Goal: Task Accomplishment & Management: Use online tool/utility

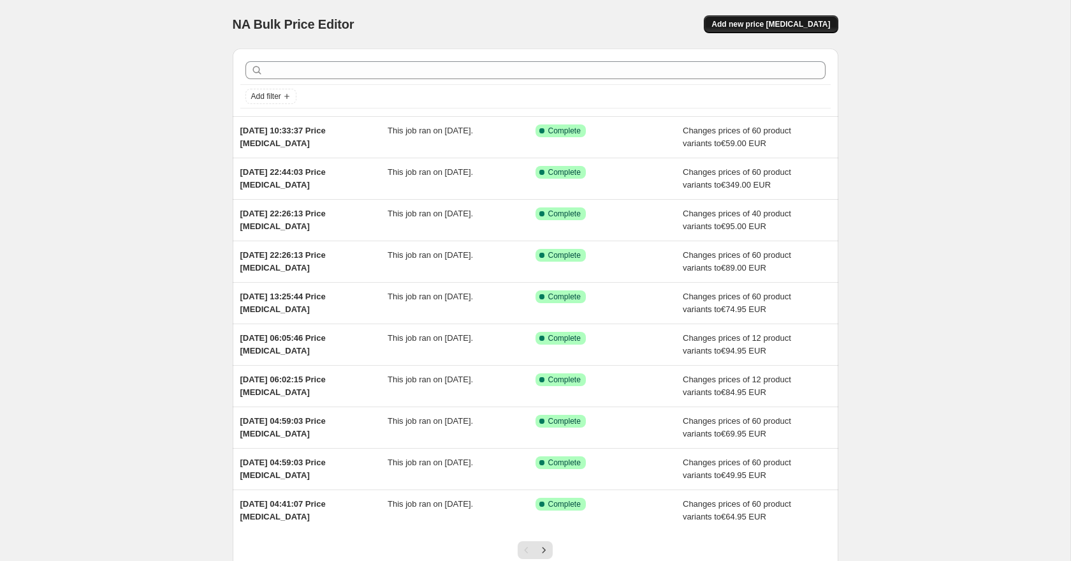
click at [811, 19] on span "Add new price [MEDICAL_DATA]" at bounding box center [771, 24] width 119 height 10
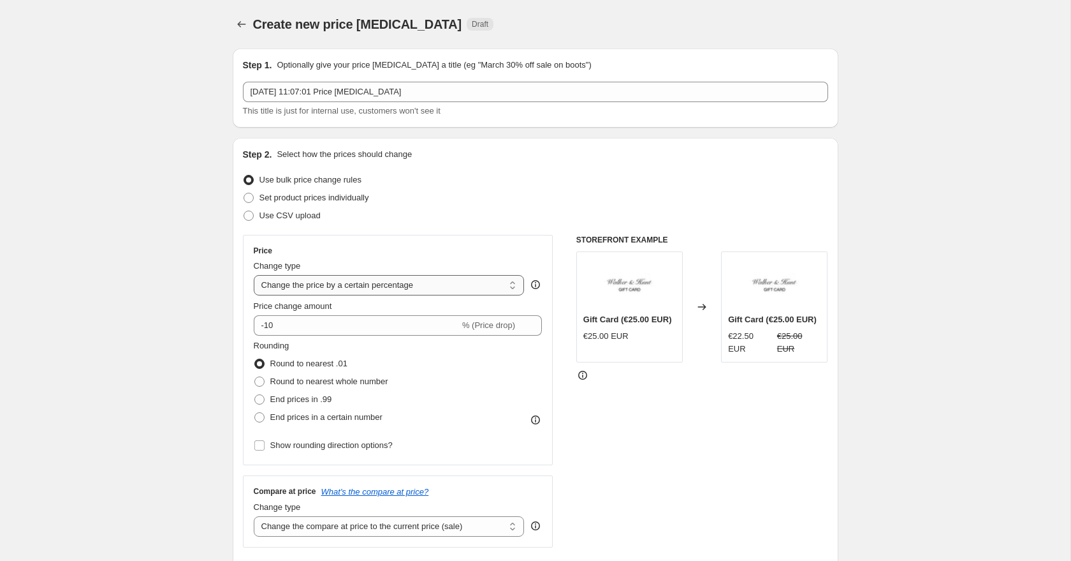
click at [326, 285] on select "Change the price to a certain amount Change the price by a certain amount Chang…" at bounding box center [389, 285] width 271 height 20
select select "to"
click at [254, 275] on select "Change the price to a certain amount Change the price by a certain amount Chang…" at bounding box center [389, 285] width 271 height 20
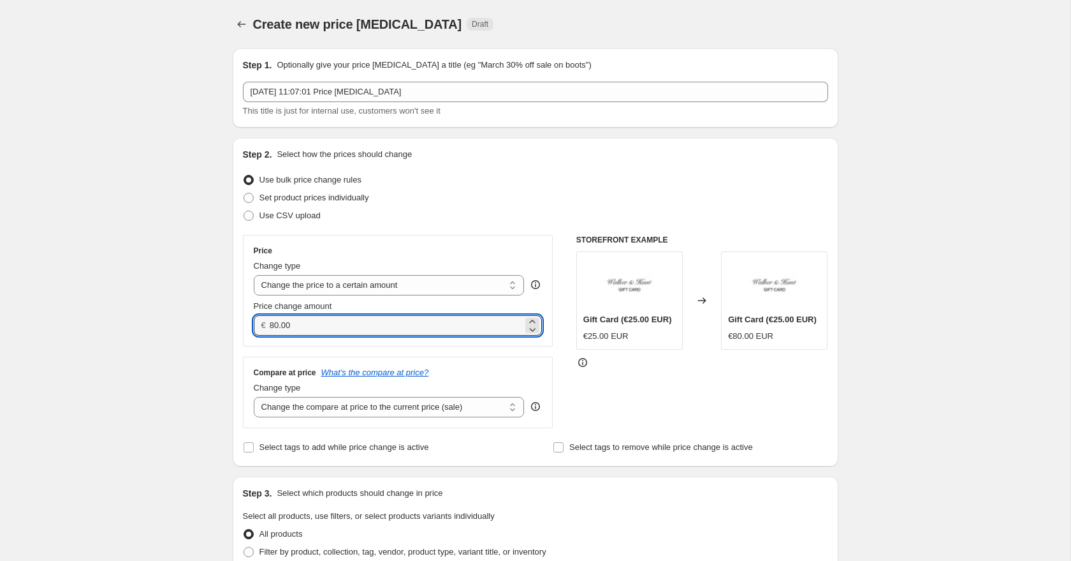
drag, startPoint x: 307, startPoint y: 329, endPoint x: 263, endPoint y: 327, distance: 44.0
click at [263, 327] on div "€ 80.00" at bounding box center [398, 325] width 289 height 20
type input "65.00"
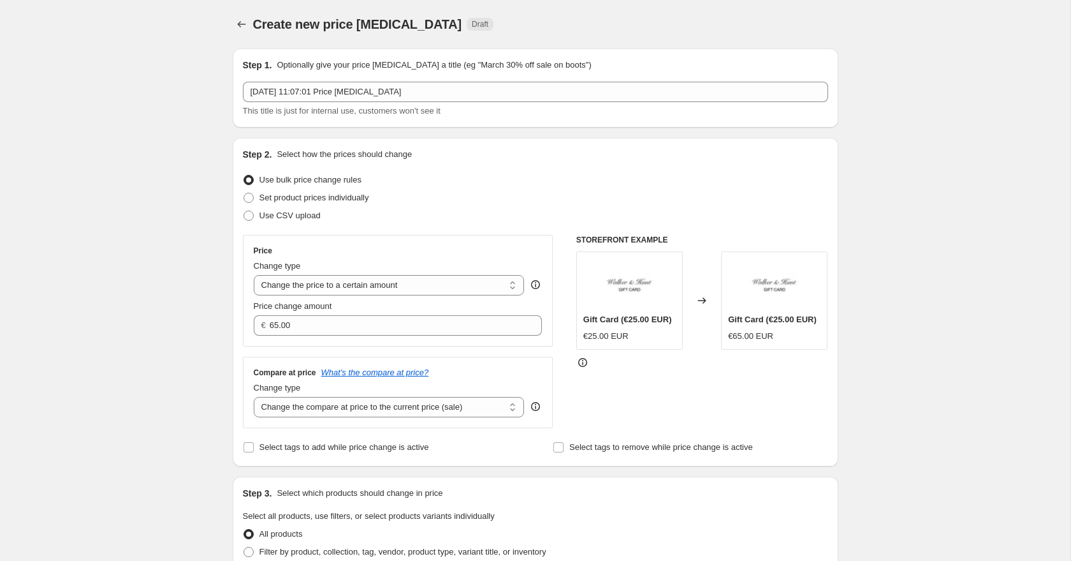
click at [307, 404] on select "Change the compare at price to the current price (sale) Change the compare at p…" at bounding box center [389, 407] width 271 height 20
select select "to"
click at [254, 397] on select "Change the compare at price to the current price (sale) Change the compare at p…" at bounding box center [389, 407] width 271 height 20
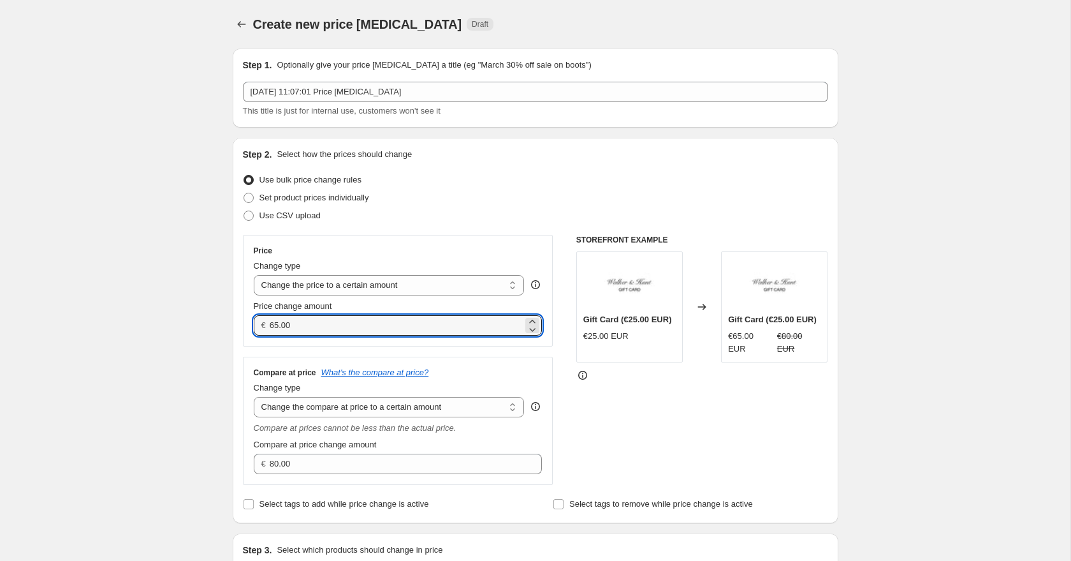
drag, startPoint x: 299, startPoint y: 325, endPoint x: 254, endPoint y: 324, distance: 45.3
click at [254, 324] on div "€ 65.00" at bounding box center [398, 325] width 289 height 20
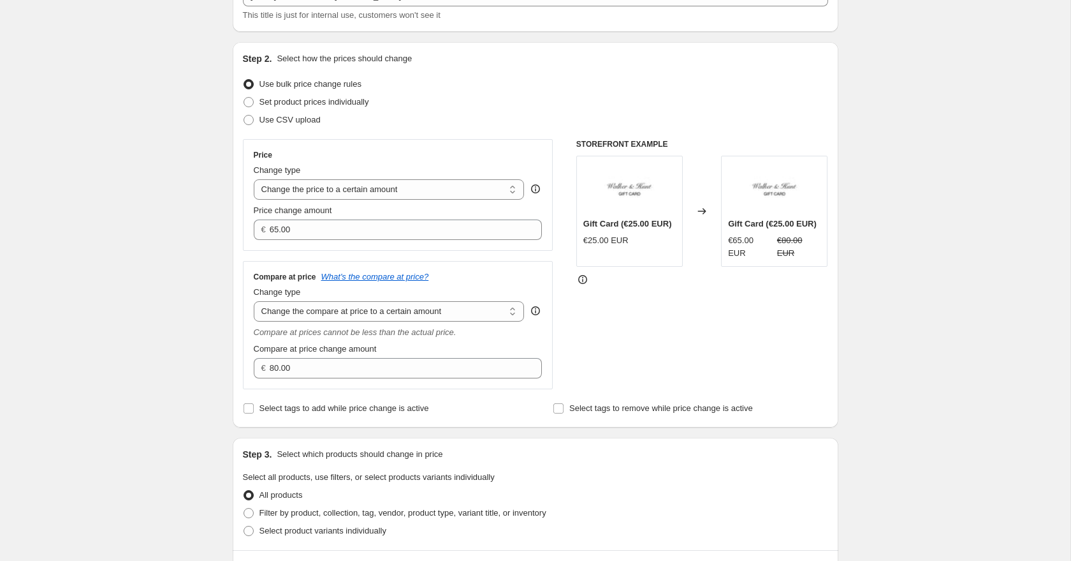
scroll to position [154, 0]
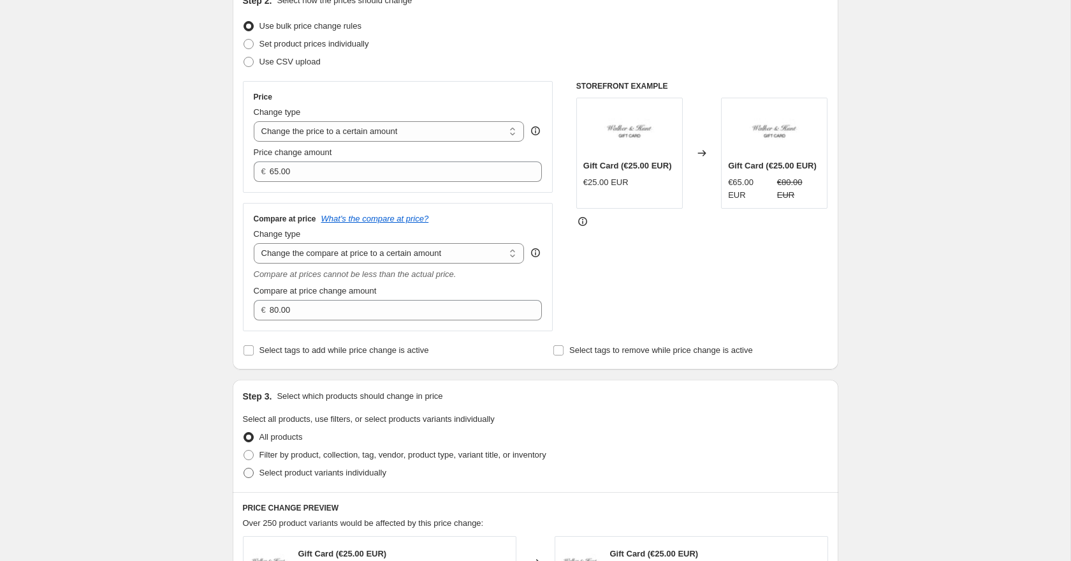
click at [248, 470] on span at bounding box center [249, 472] width 10 height 10
click at [244, 468] on input "Select product variants individually" at bounding box center [244, 467] width 1 height 1
radio input "true"
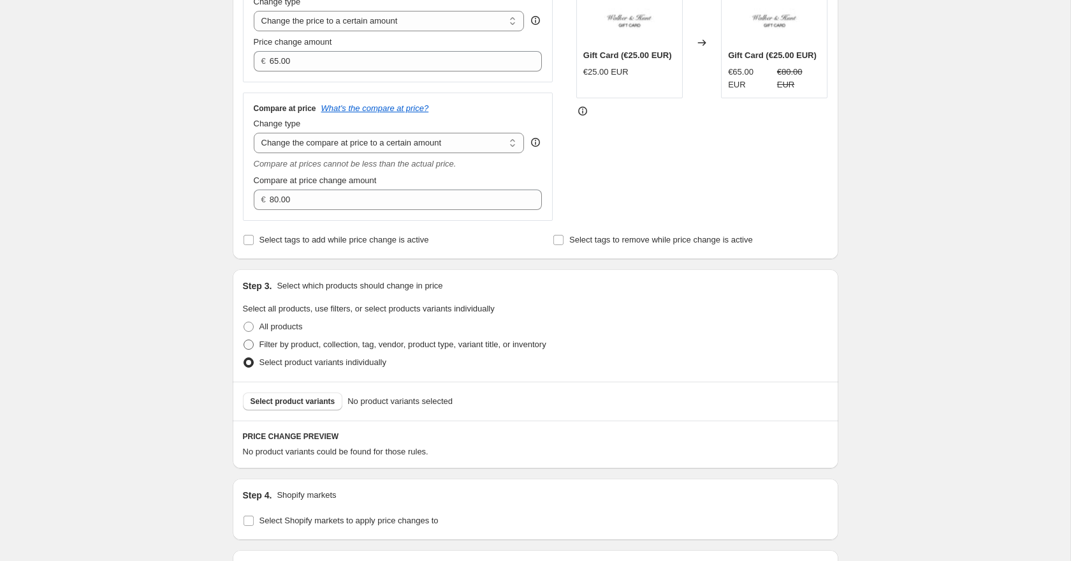
scroll to position [290, 0]
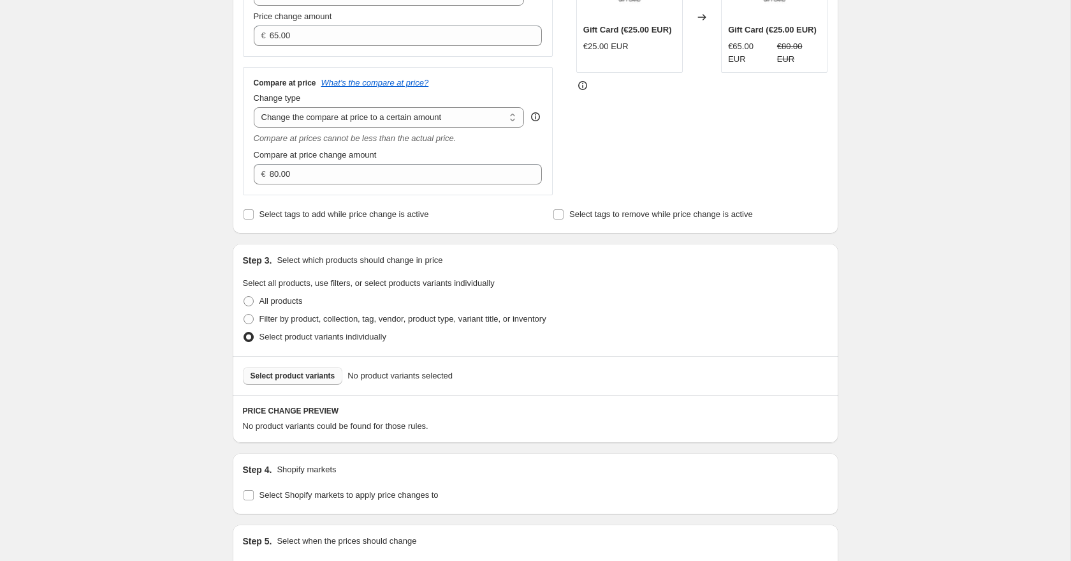
click at [272, 378] on span "Select product variants" at bounding box center [293, 376] width 85 height 10
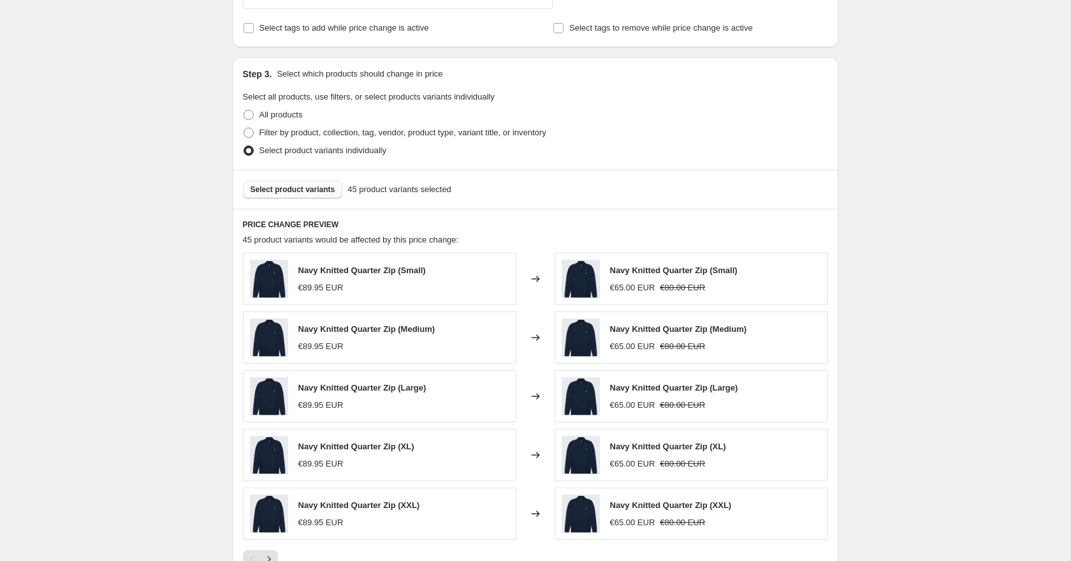
scroll to position [675, 0]
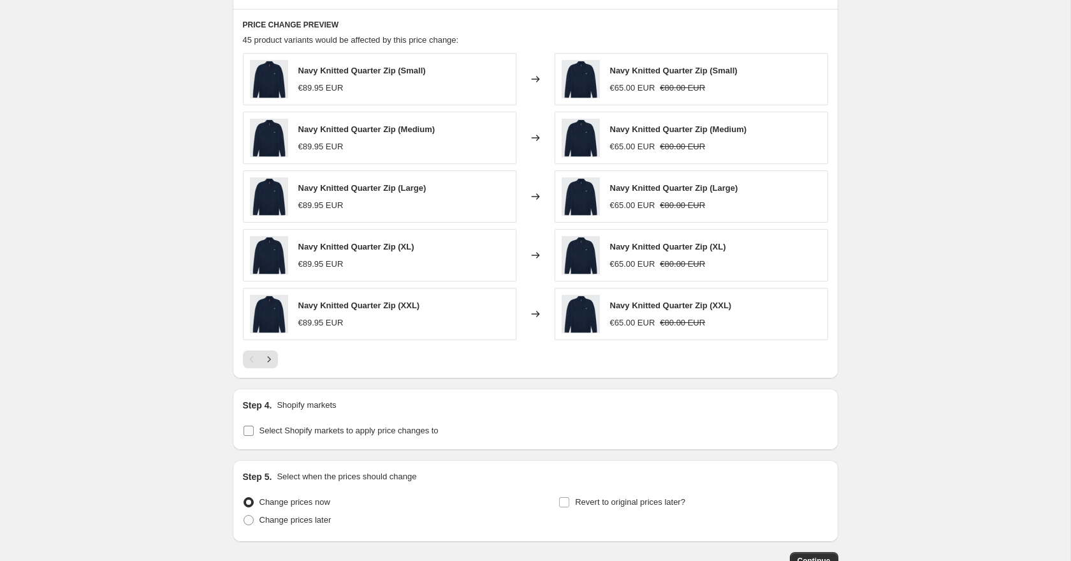
click at [244, 429] on input "Select Shopify markets to apply price changes to" at bounding box center [249, 430] width 10 height 10
checkbox input "true"
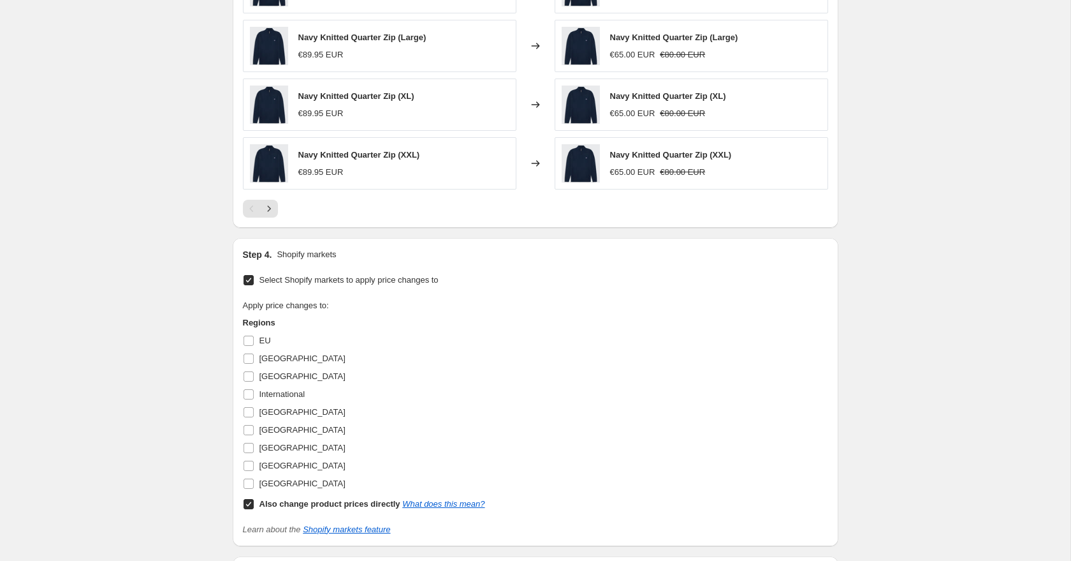
scroll to position [914, 0]
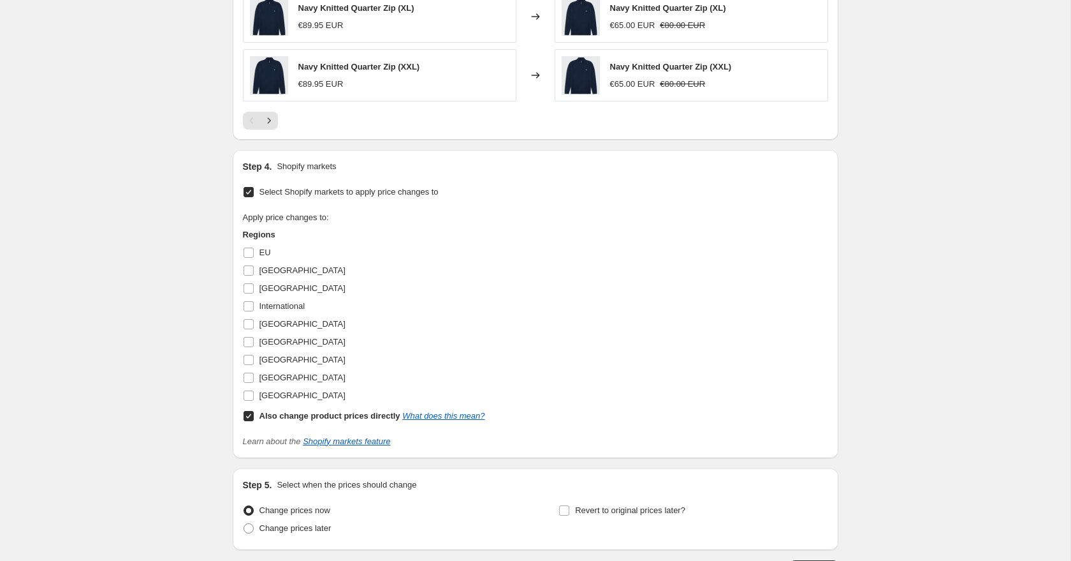
click at [245, 416] on input "Also change product prices directly What does this mean?" at bounding box center [249, 416] width 10 height 10
checkbox input "false"
click at [244, 380] on input "[GEOGRAPHIC_DATA]" at bounding box center [249, 377] width 10 height 10
checkbox input "true"
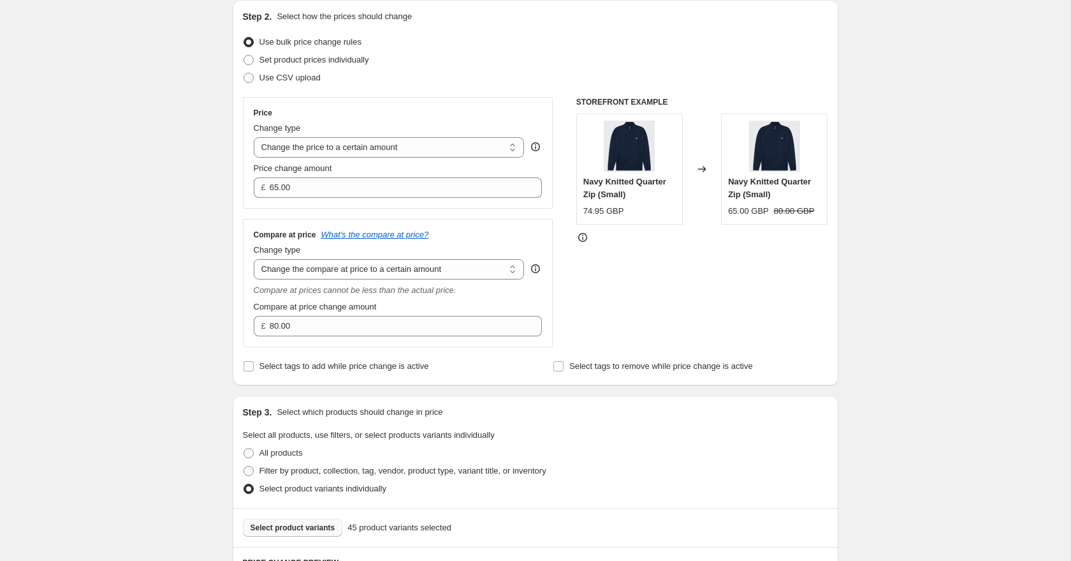
scroll to position [141, 0]
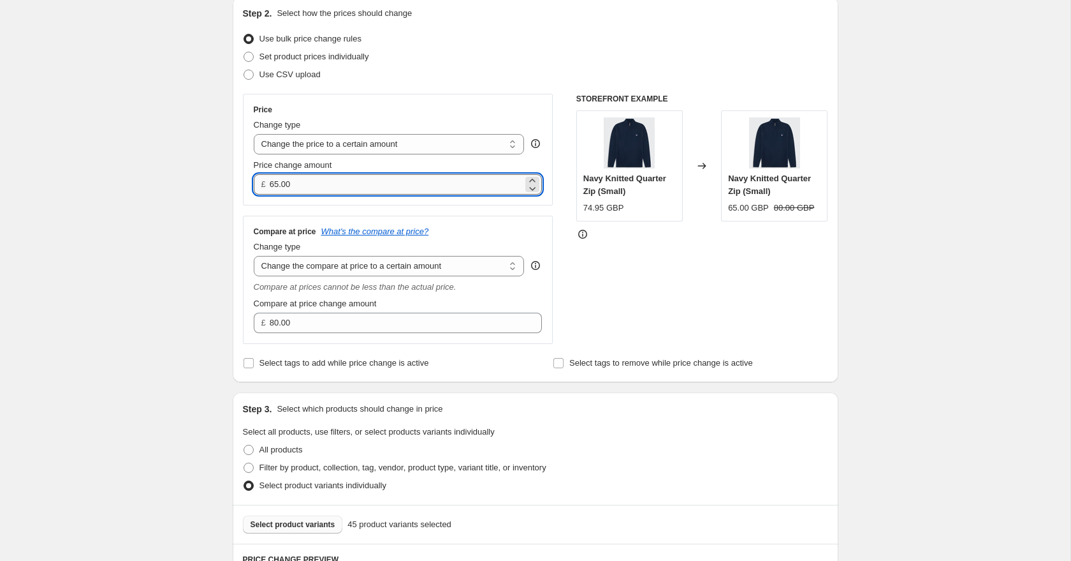
drag, startPoint x: 300, startPoint y: 186, endPoint x: 275, endPoint y: 185, distance: 24.2
click at [275, 185] on input "65.00" at bounding box center [396, 184] width 253 height 20
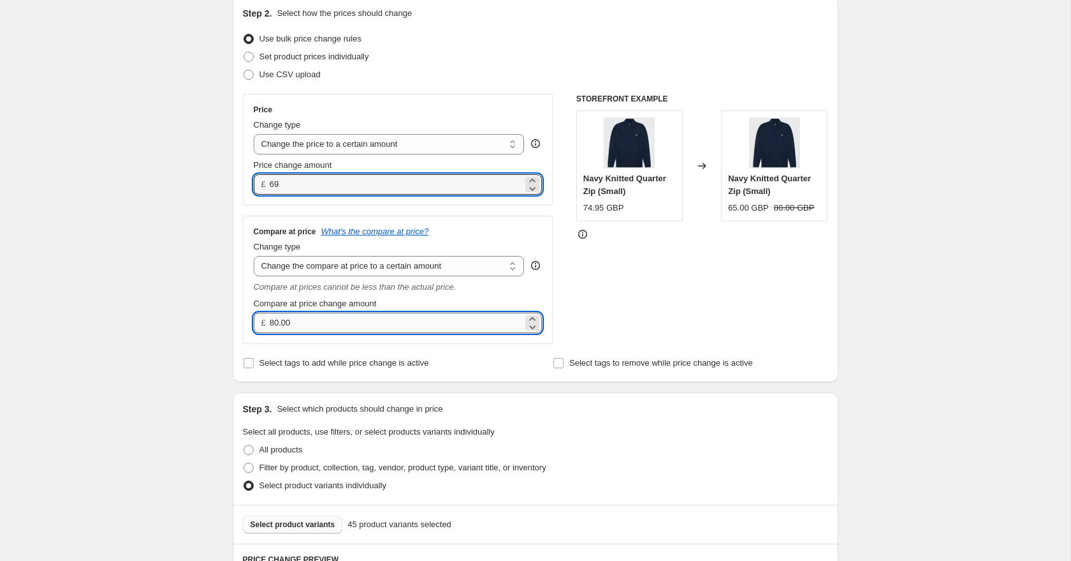
type input "69.00"
drag, startPoint x: 306, startPoint y: 322, endPoint x: 265, endPoint y: 318, distance: 41.1
click at [265, 318] on div "£ 80.00" at bounding box center [398, 322] width 289 height 20
type input "69.00"
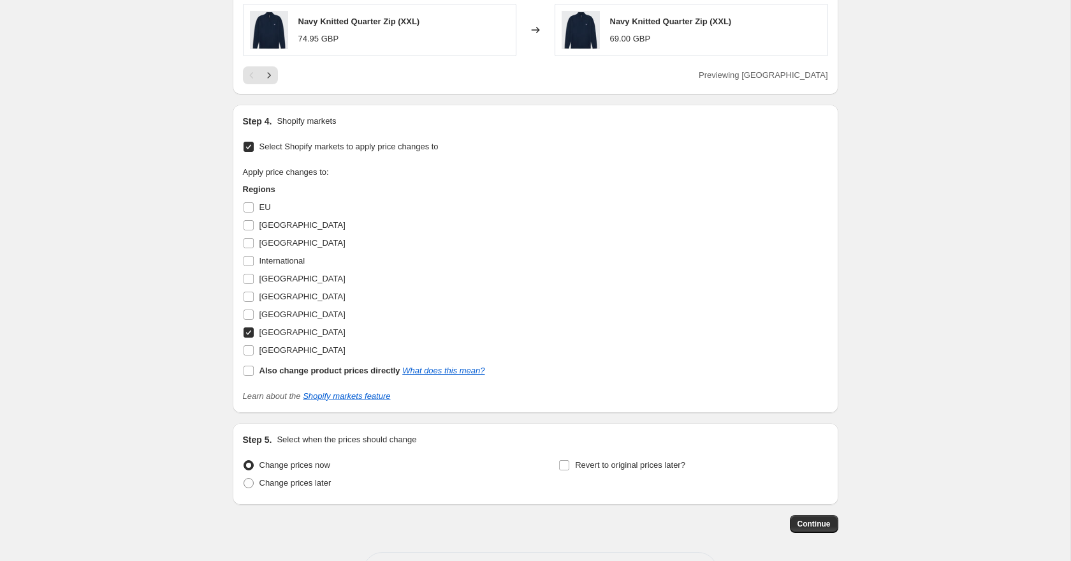
scroll to position [957, 0]
click at [828, 523] on span "Continue" at bounding box center [814, 525] width 33 height 10
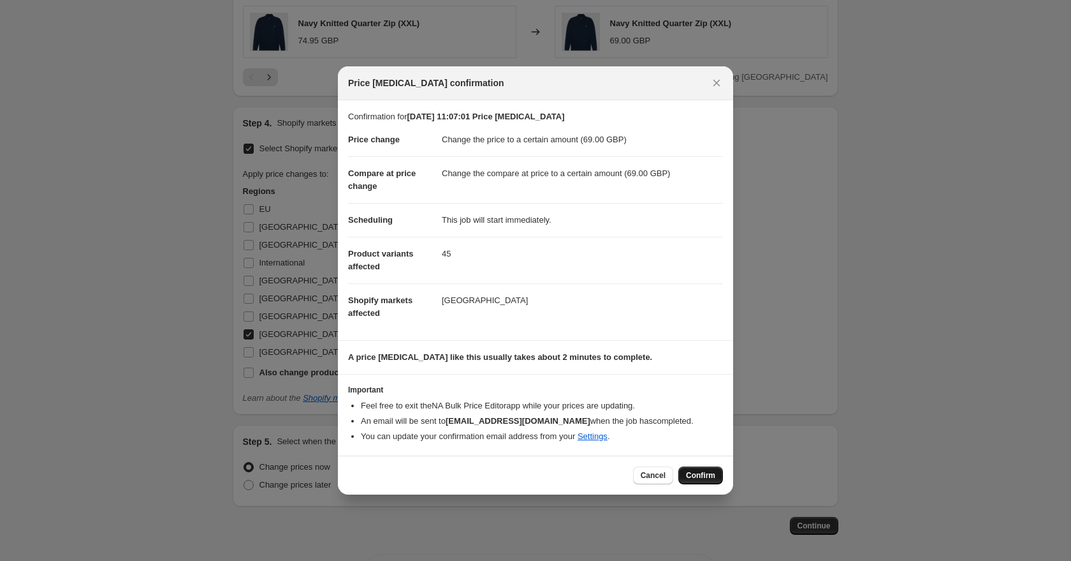
click at [704, 480] on span "Confirm" at bounding box center [700, 475] width 29 height 10
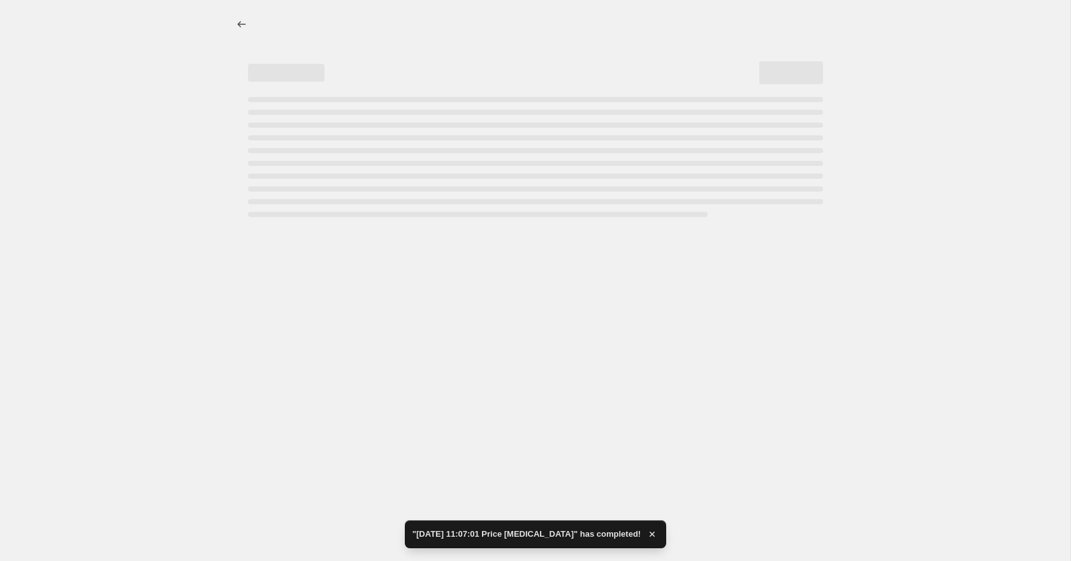
select select "to"
